Goal: Task Accomplishment & Management: Use online tool/utility

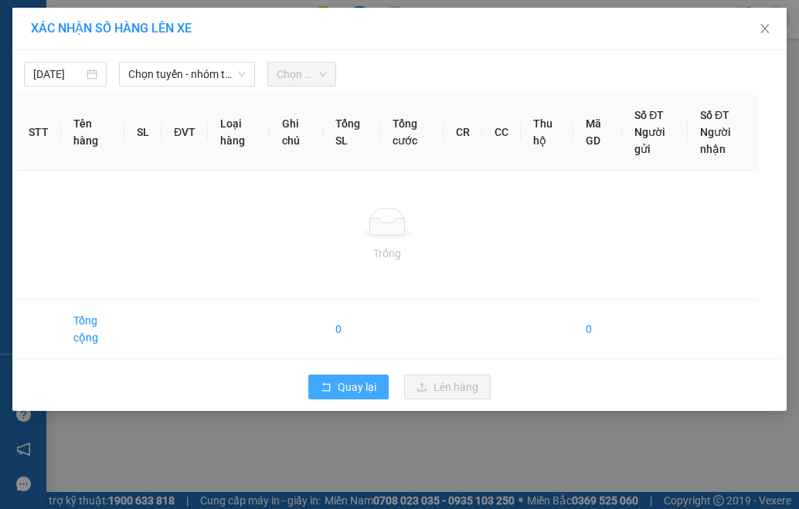
click at [359, 383] on span "Quay lại" at bounding box center [357, 387] width 39 height 17
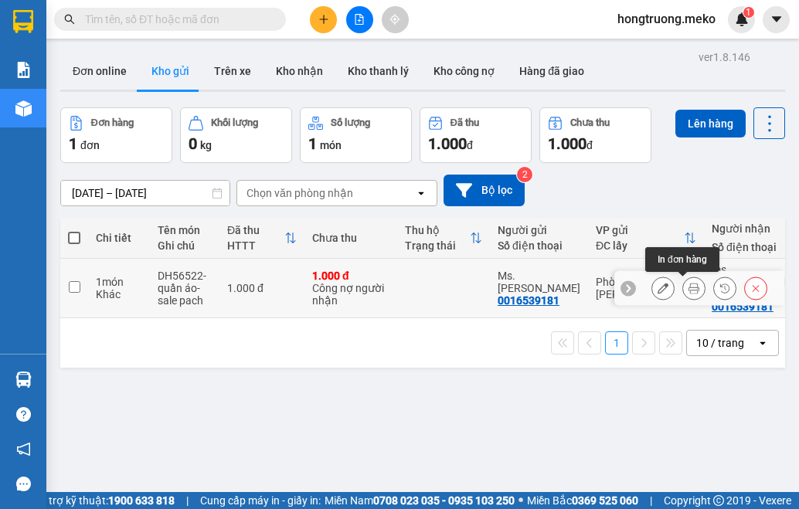
click at [689, 292] on icon at bounding box center [694, 288] width 11 height 11
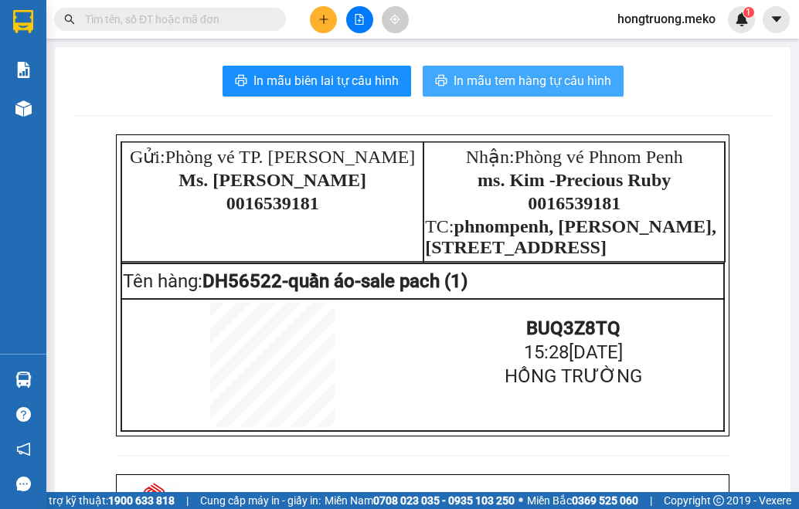
click at [509, 87] on span "In mẫu tem hàng tự cấu hình" at bounding box center [533, 80] width 158 height 19
click at [567, 73] on span "In mẫu tem hàng tự cấu hình" at bounding box center [533, 80] width 158 height 19
click at [542, 83] on span "In mẫu tem hàng tự cấu hình" at bounding box center [533, 80] width 158 height 19
click at [472, 83] on span "In mẫu tem hàng tự cấu hình" at bounding box center [533, 80] width 158 height 19
click at [547, 78] on span "In mẫu tem hàng tự cấu hình" at bounding box center [533, 80] width 158 height 19
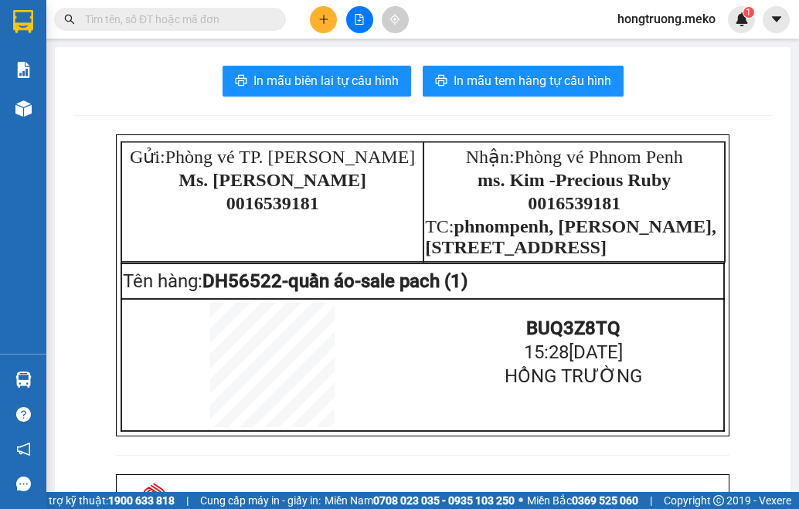
click at [91, 199] on div "Gửi: Phòng vé TP. [PERSON_NAME] Ms. Kim 0016539181 Nhận: Phòng vé Phnom Penh ms…" at bounding box center [422, 506] width 699 height 744
